Goal: Check status: Check status

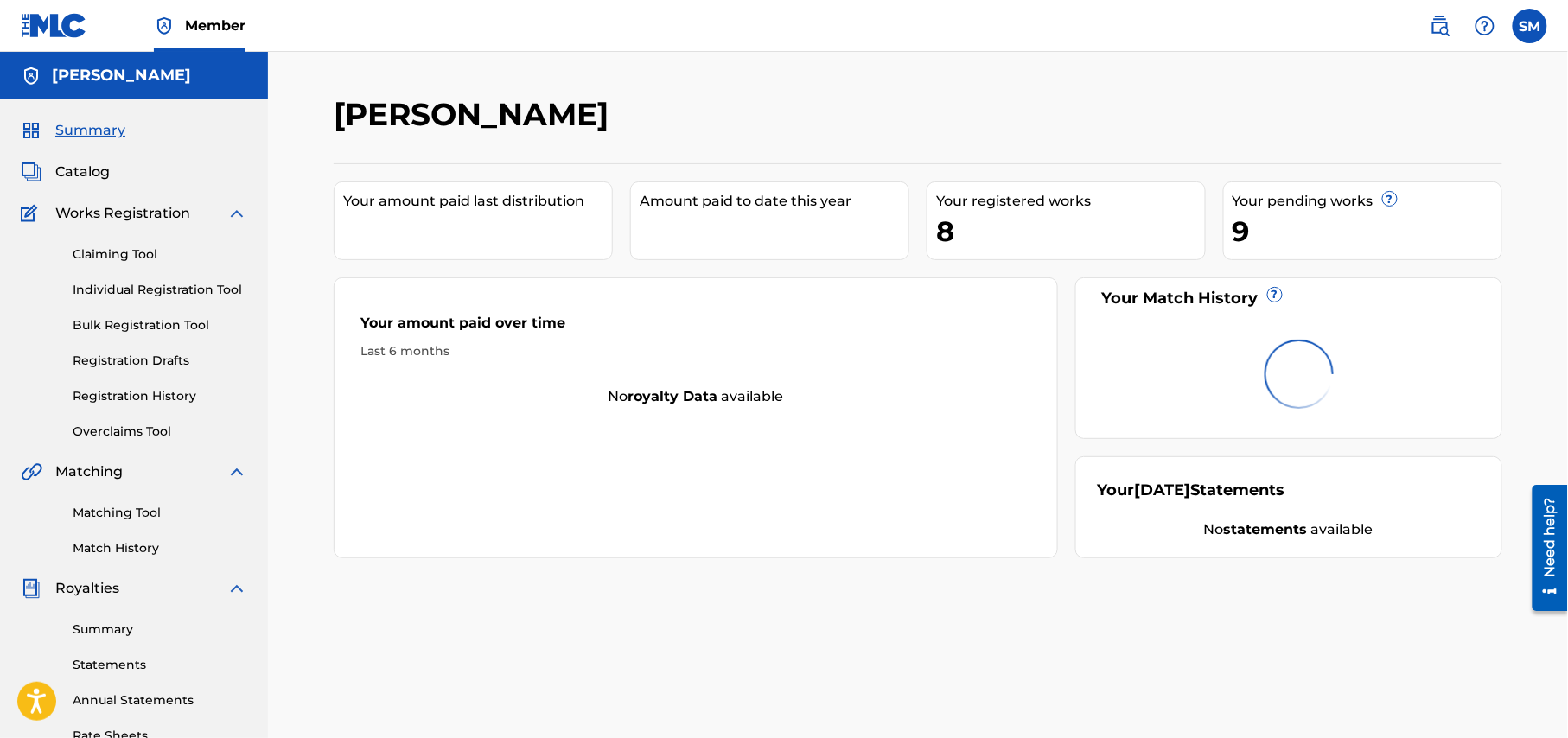
click at [97, 173] on span "Catalog" at bounding box center [82, 172] width 54 height 21
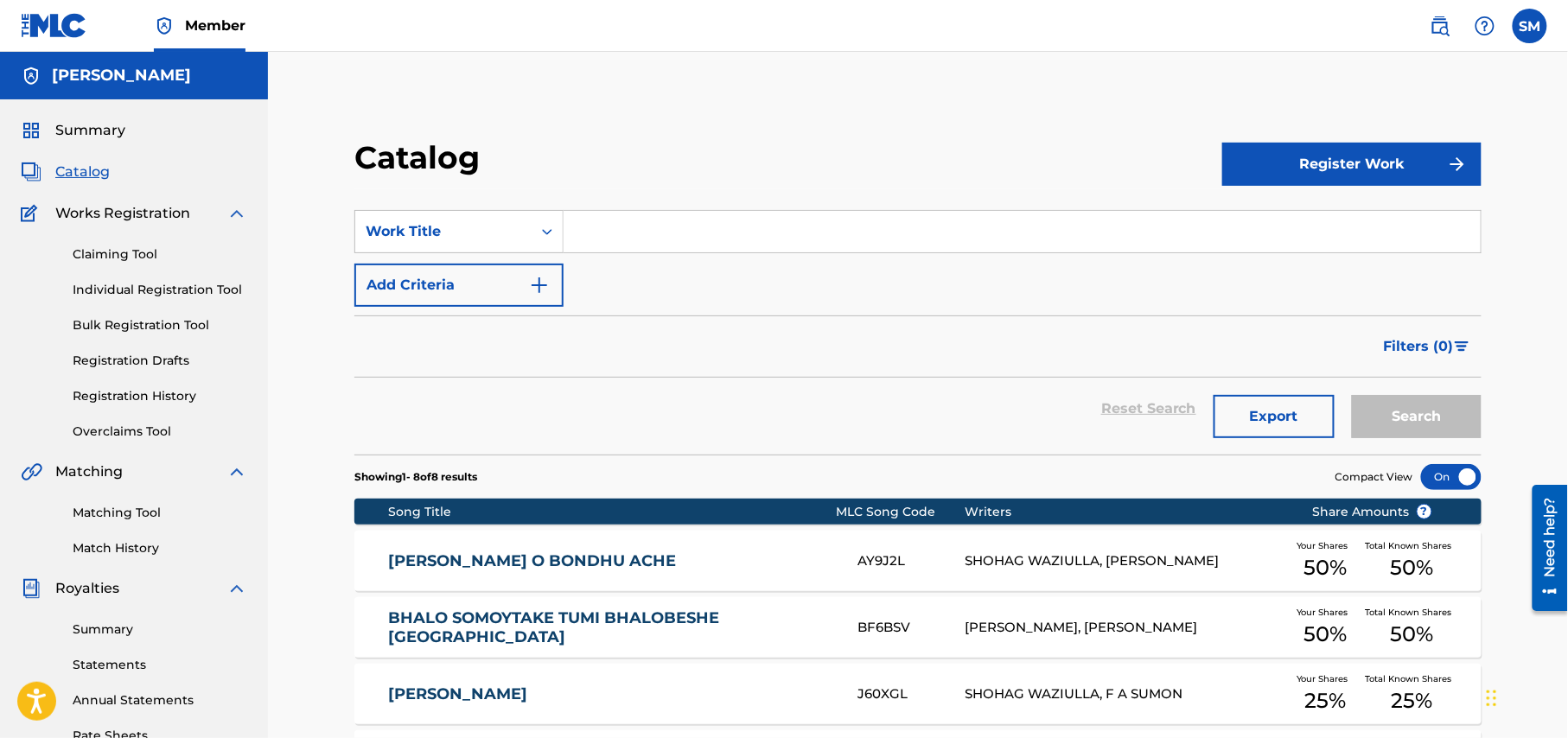
click at [155, 396] on link "Registration History" at bounding box center [159, 396] width 174 height 18
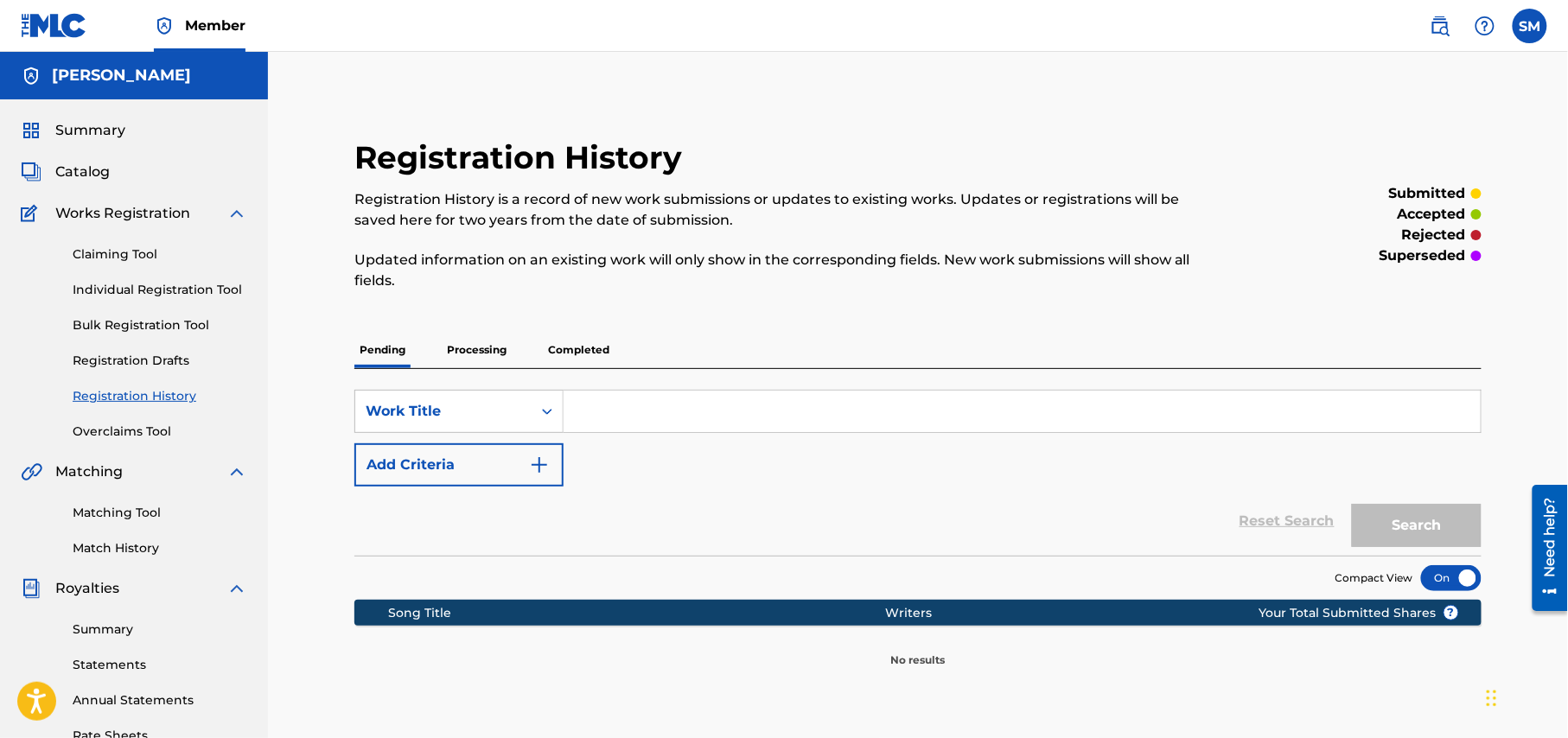
click at [588, 344] on p "Completed" at bounding box center [578, 350] width 71 height 36
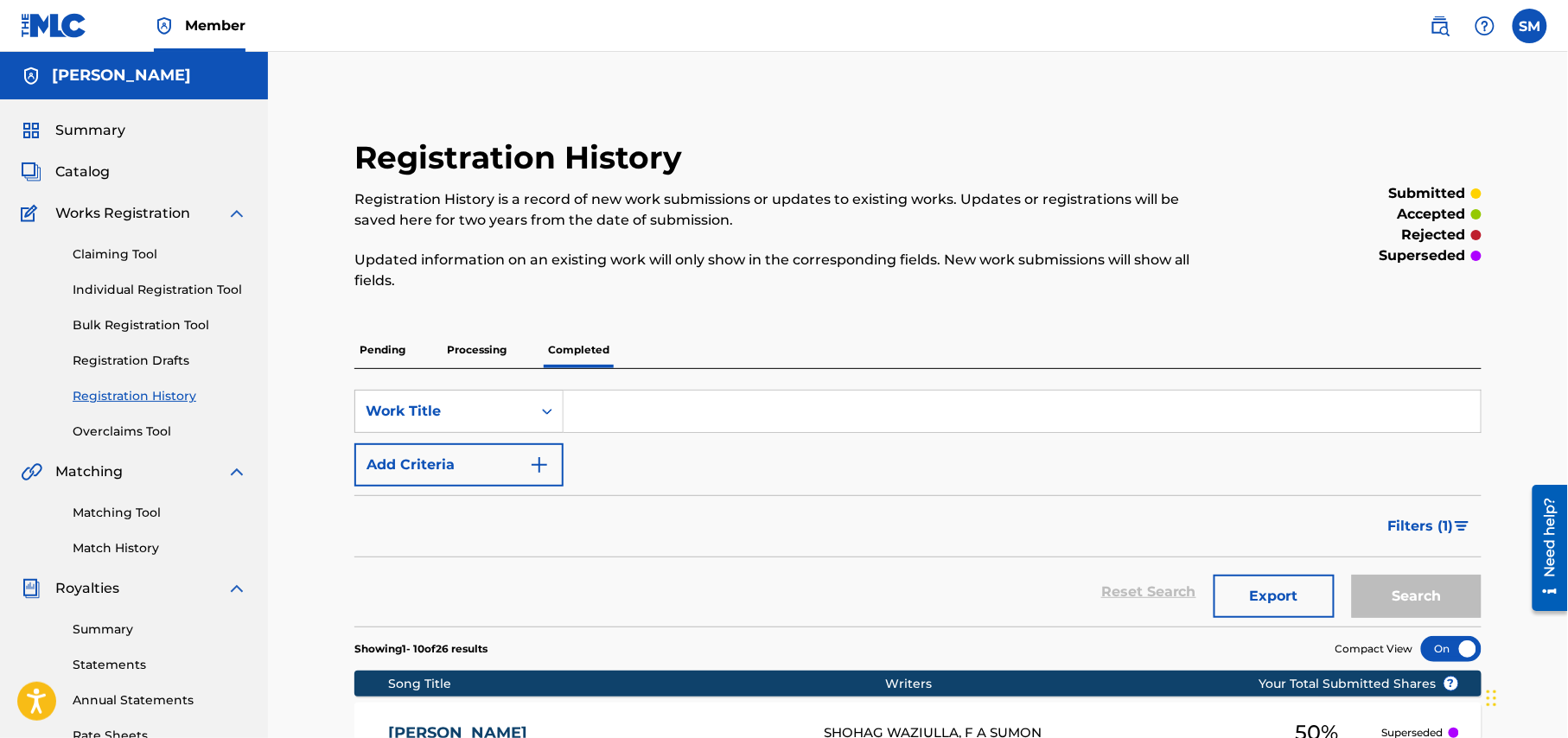
click at [468, 346] on p "Processing" at bounding box center [477, 350] width 70 height 36
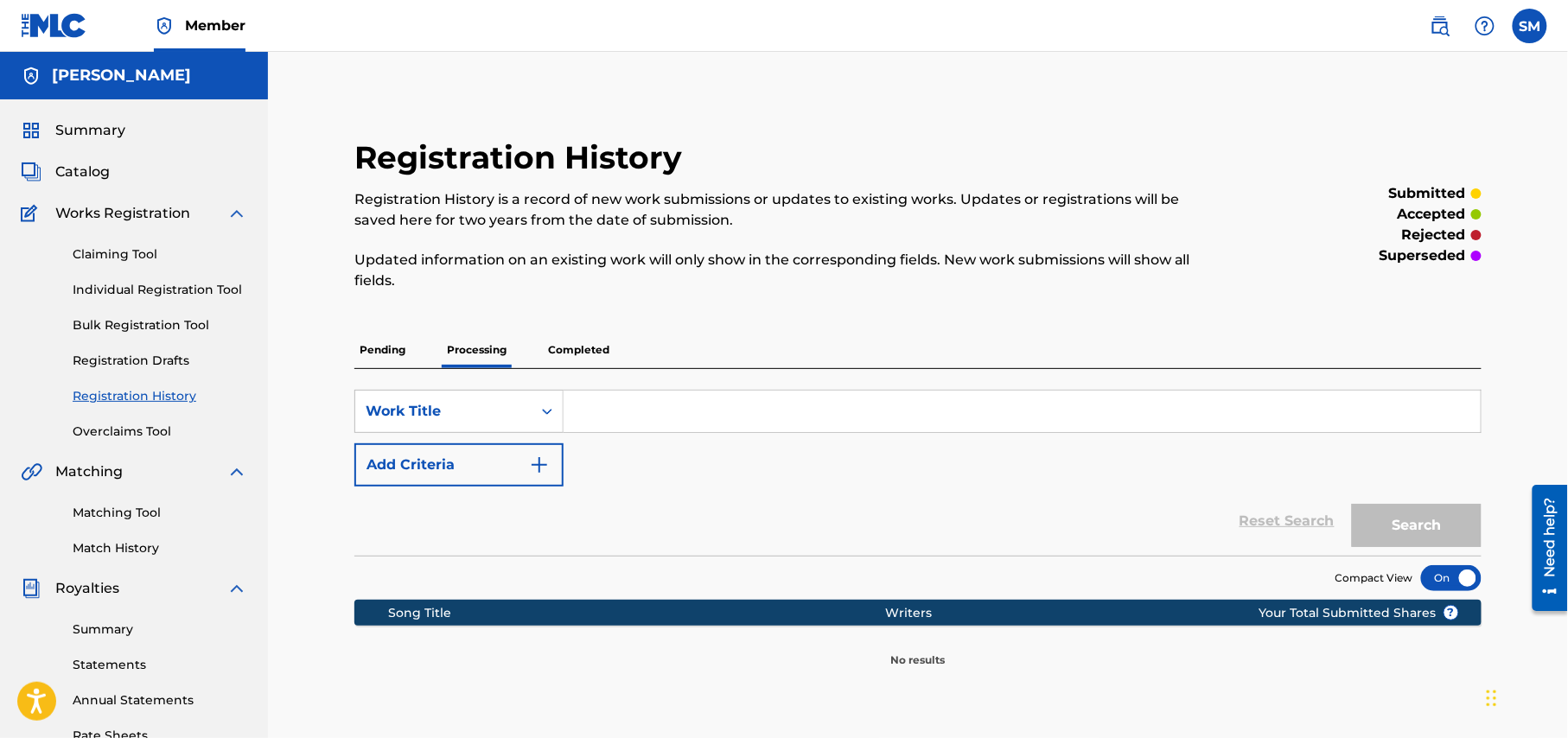
click at [377, 348] on p "Pending" at bounding box center [382, 350] width 56 height 36
